Goal: Transaction & Acquisition: Book appointment/travel/reservation

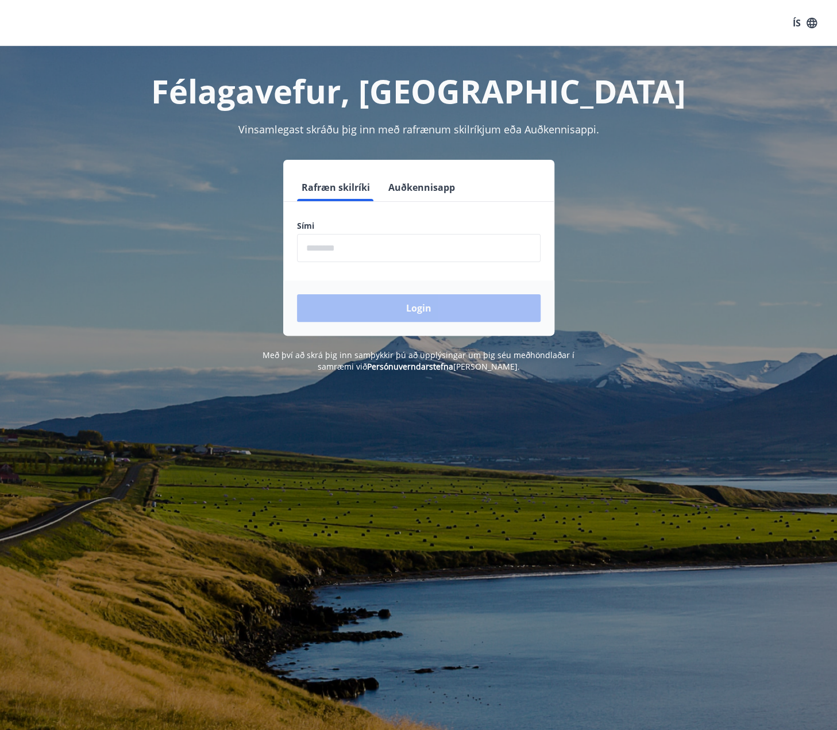
click at [416, 242] on input "phone" at bounding box center [419, 248] width 244 height 28
type input "********"
click at [434, 311] on button "Login" at bounding box center [419, 308] width 244 height 28
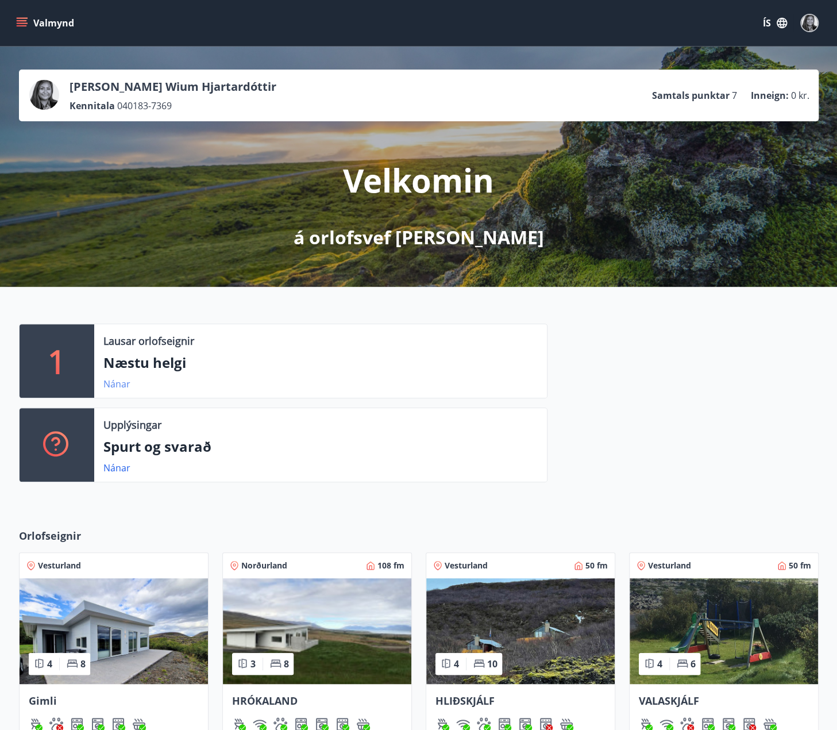
click at [119, 385] on link "Nánar" at bounding box center [116, 383] width 27 height 13
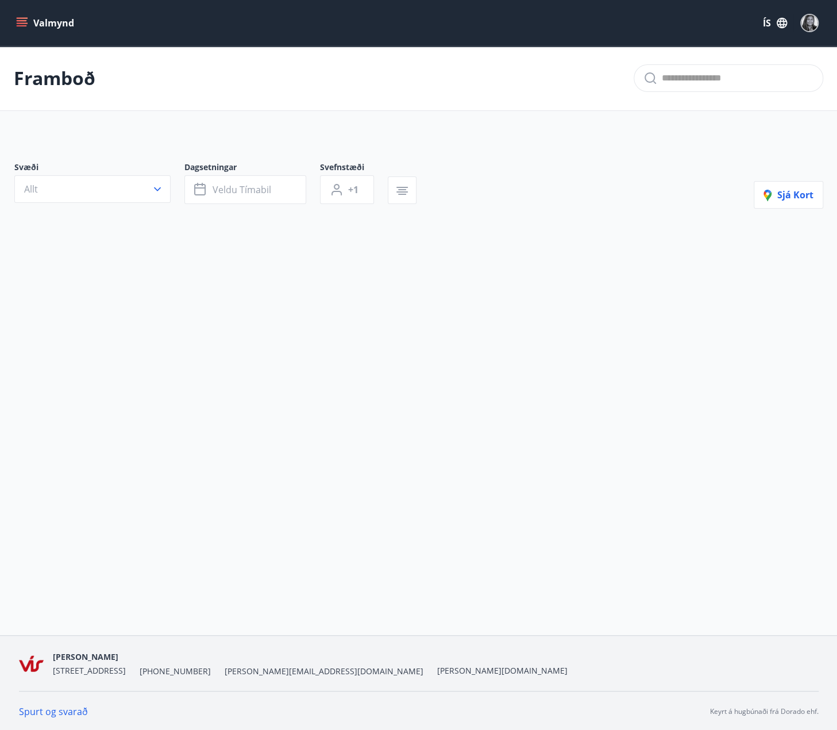
type input "*"
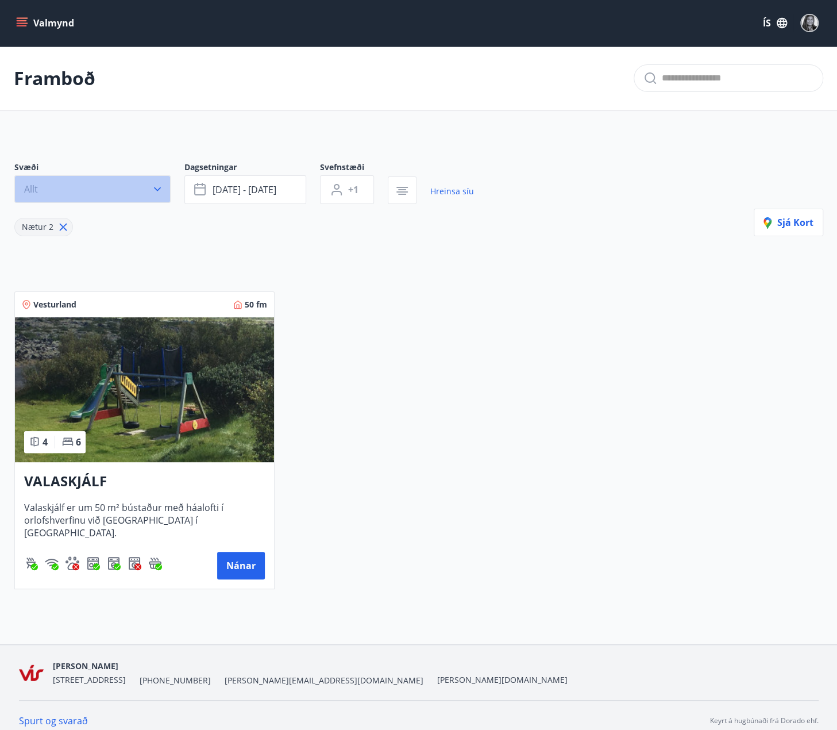
click at [94, 186] on button "Allt" at bounding box center [92, 189] width 156 height 28
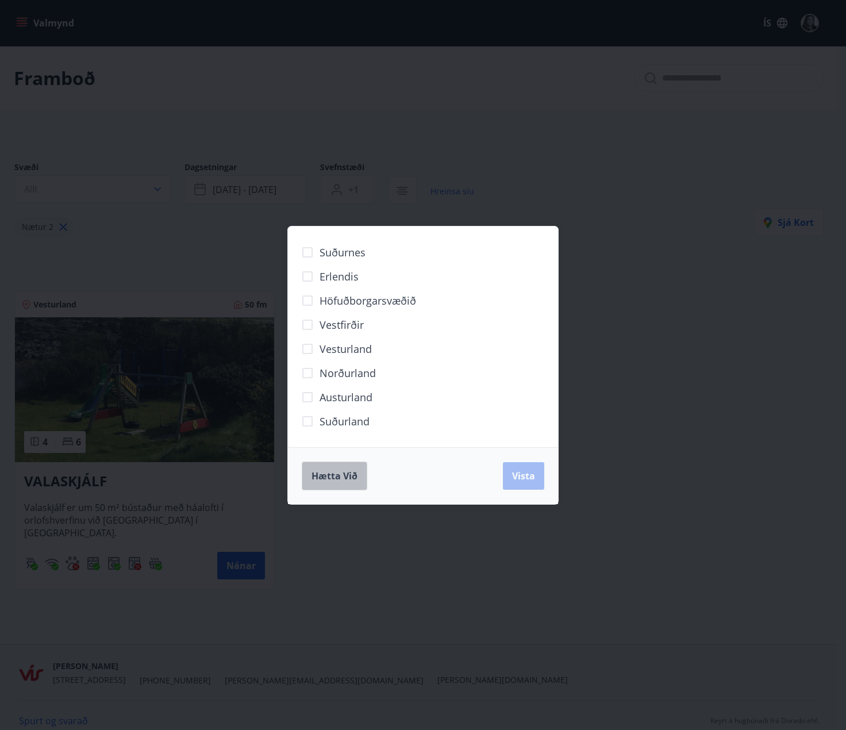
click at [329, 481] on span "Hætta við" at bounding box center [334, 475] width 46 height 13
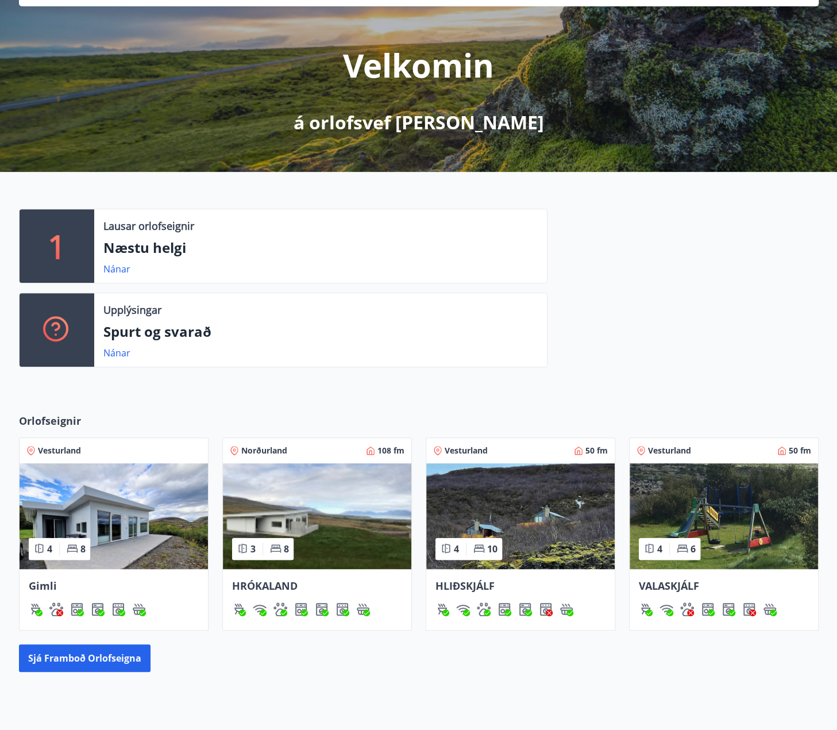
click at [126, 569] on div "Gimli" at bounding box center [114, 599] width 188 height 61
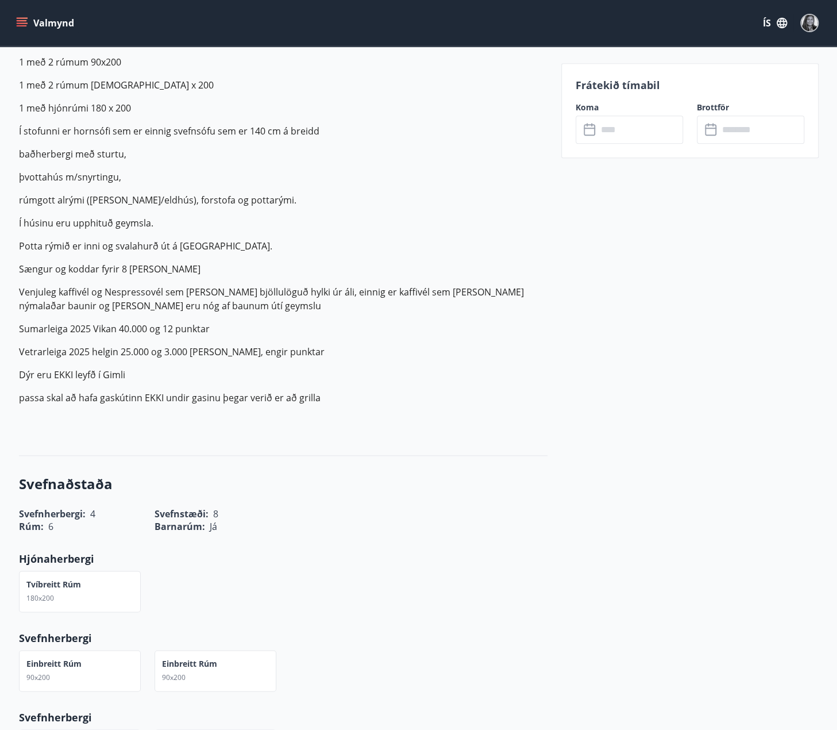
scroll to position [747, 0]
